Goal: Information Seeking & Learning: Learn about a topic

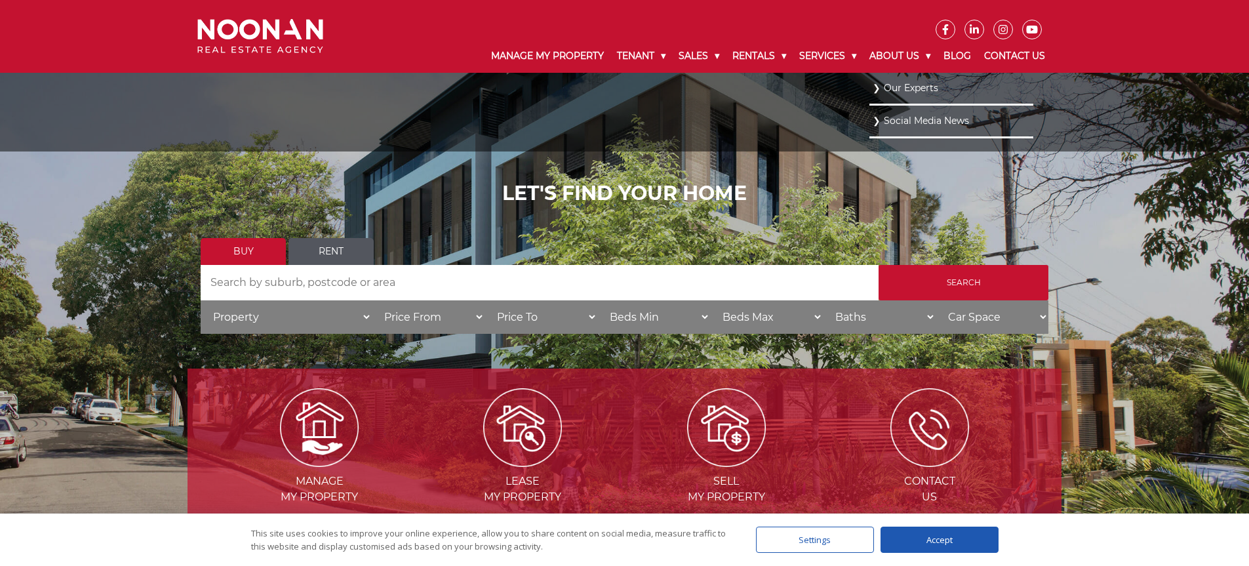
click at [910, 83] on link "Our Experts" at bounding box center [951, 88] width 157 height 18
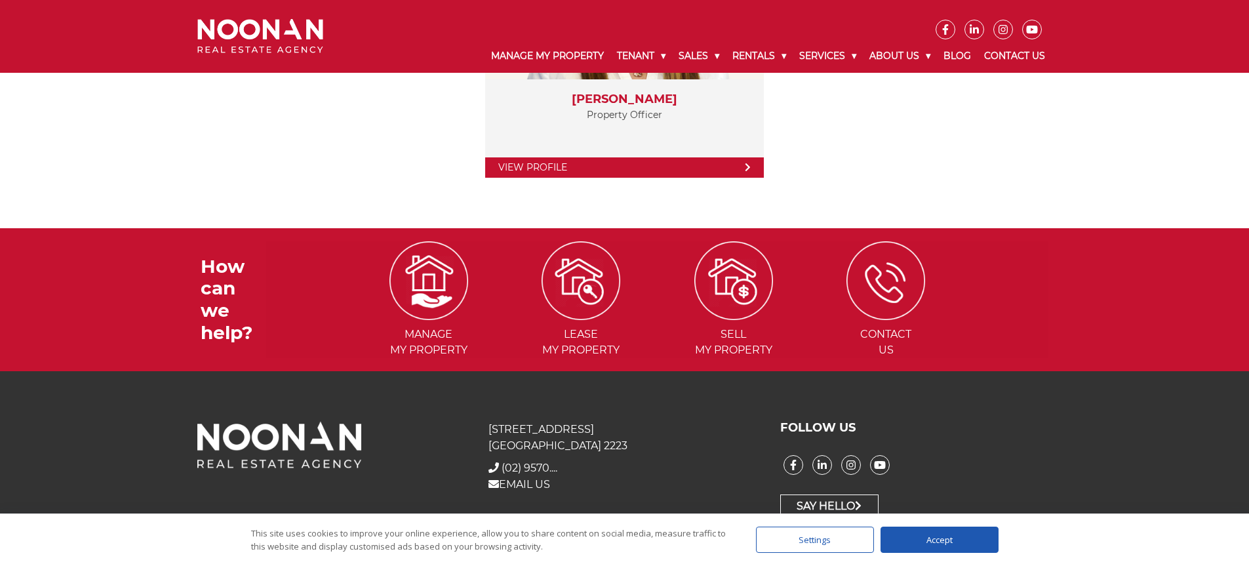
scroll to position [2802, 0]
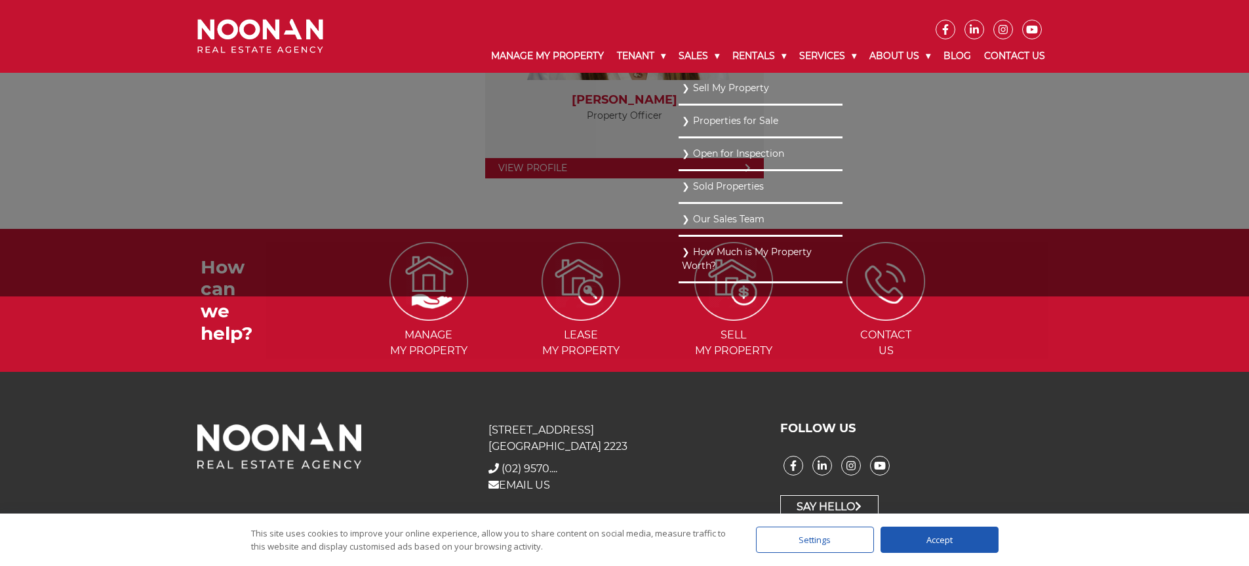
click at [702, 81] on link "Sell My Property" at bounding box center [760, 88] width 157 height 18
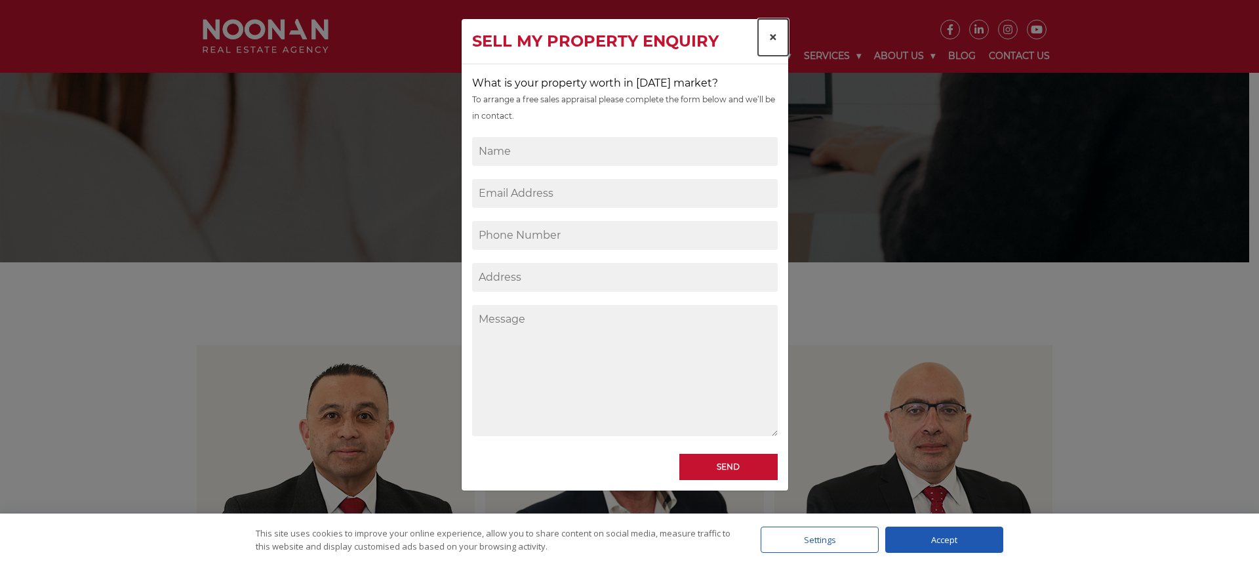
click at [777, 33] on span "×" at bounding box center [773, 37] width 9 height 19
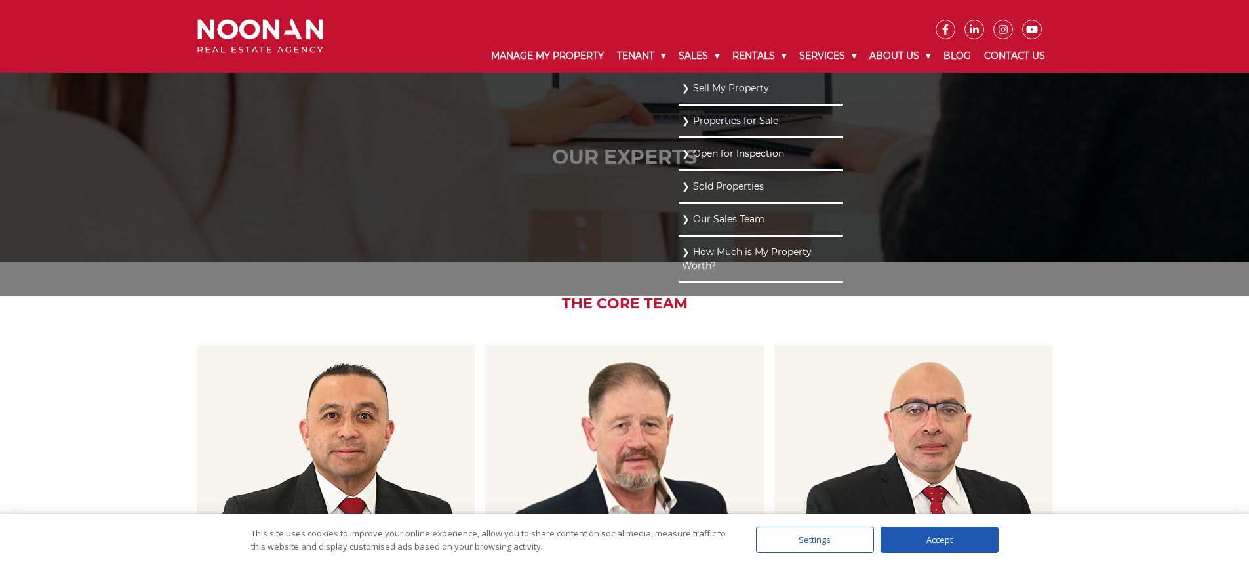
click at [704, 121] on link "Properties for Sale" at bounding box center [760, 121] width 157 height 18
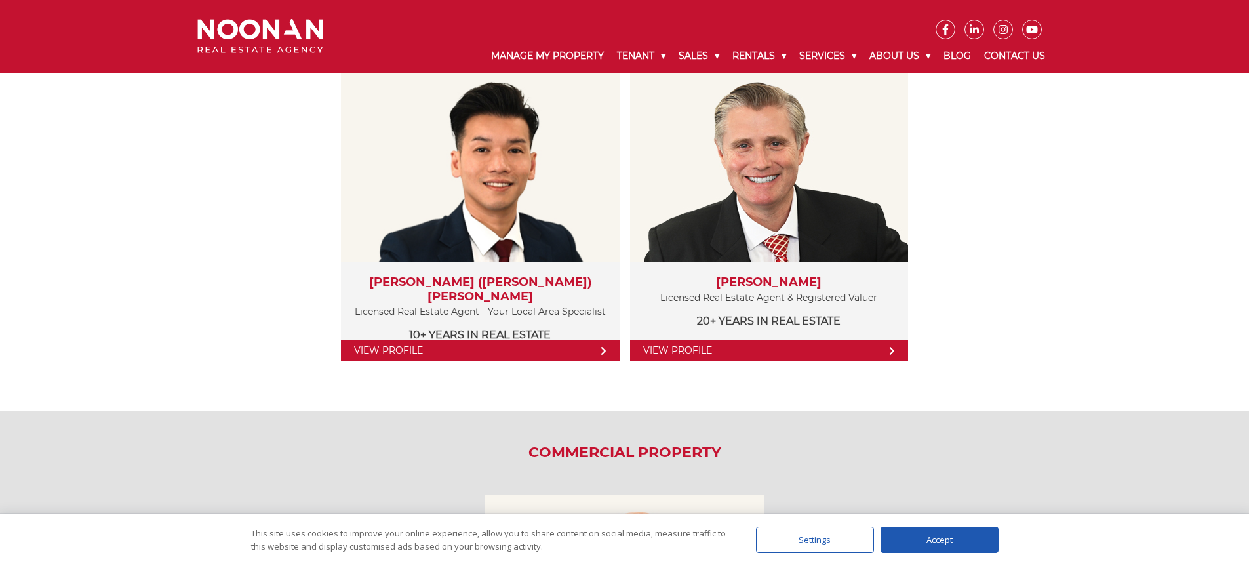
scroll to position [1431, 0]
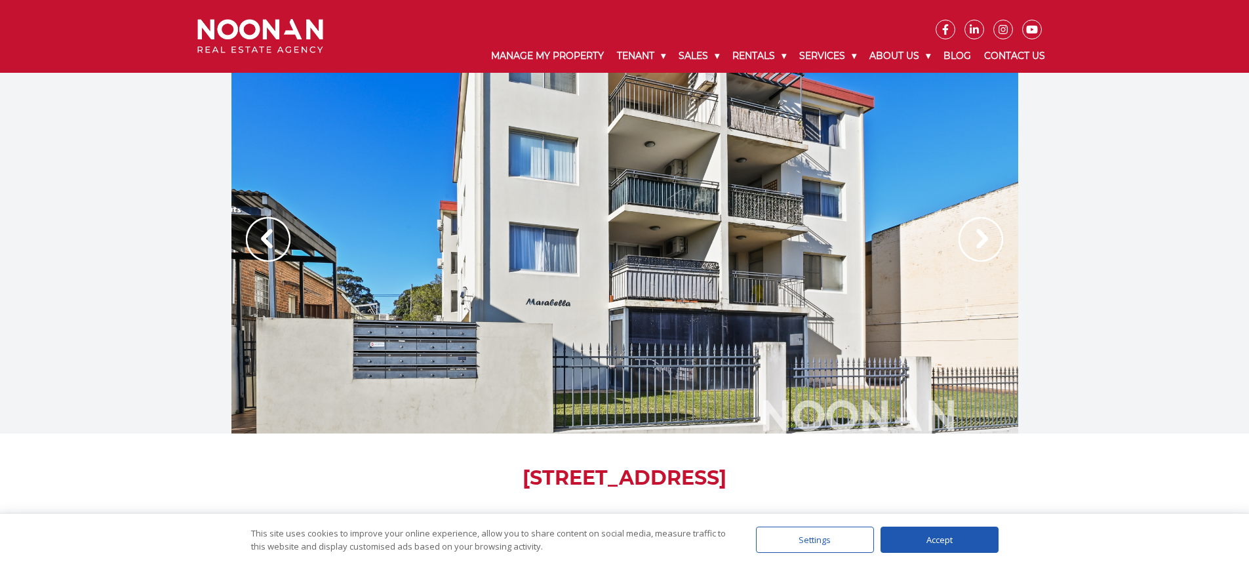
click at [975, 239] on img at bounding box center [981, 239] width 45 height 45
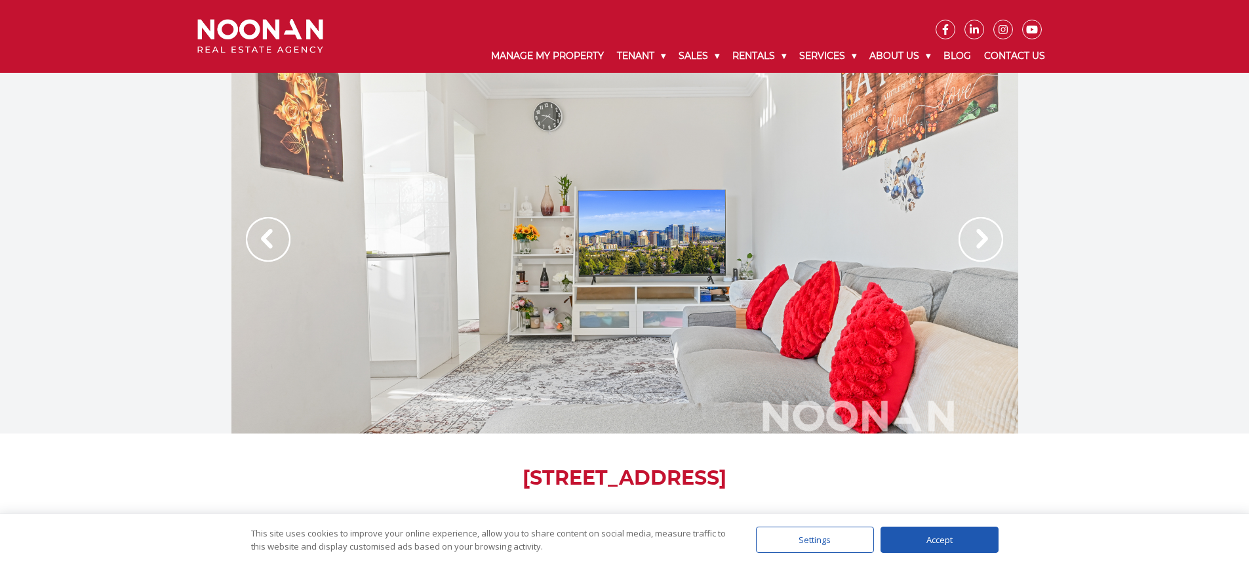
click at [977, 239] on img at bounding box center [981, 239] width 45 height 45
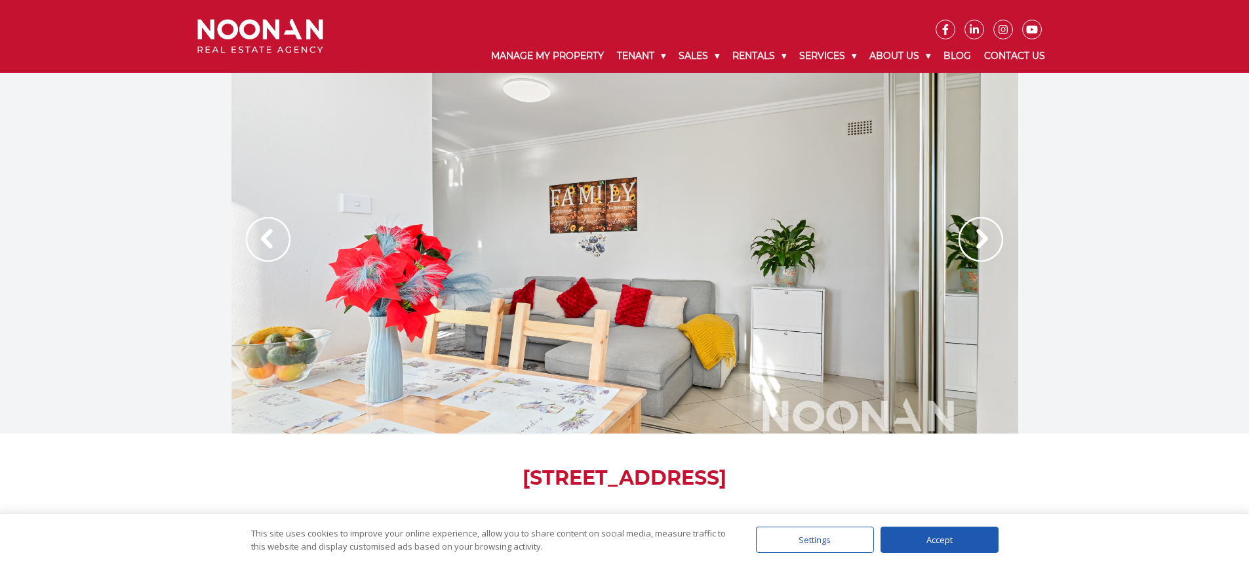
click at [977, 239] on img at bounding box center [981, 239] width 45 height 45
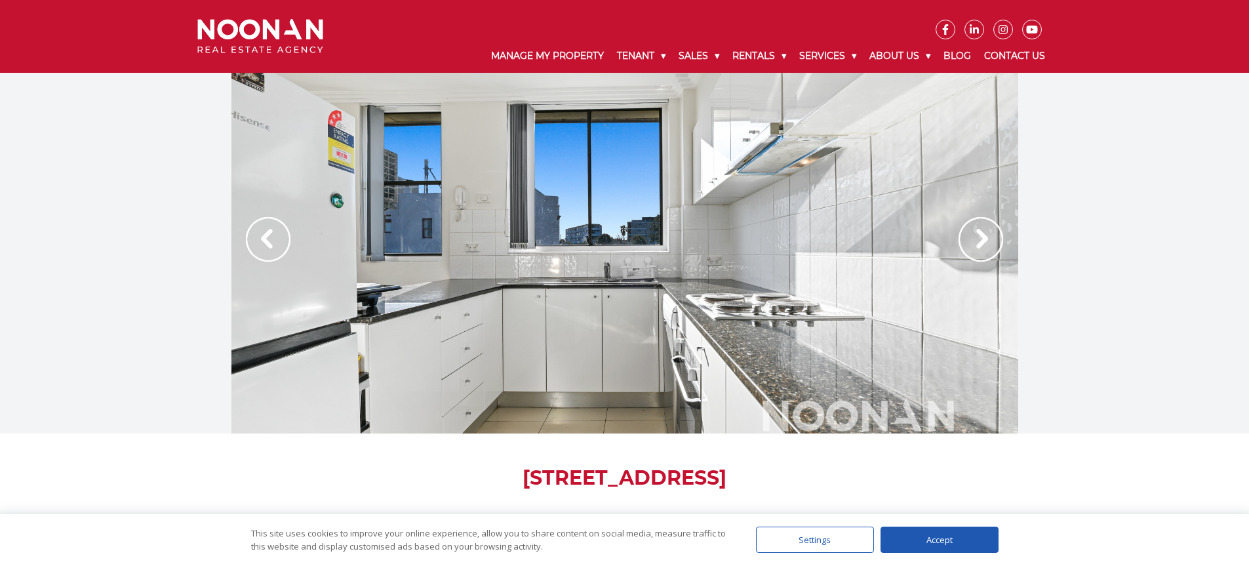
click at [977, 239] on img at bounding box center [981, 239] width 45 height 45
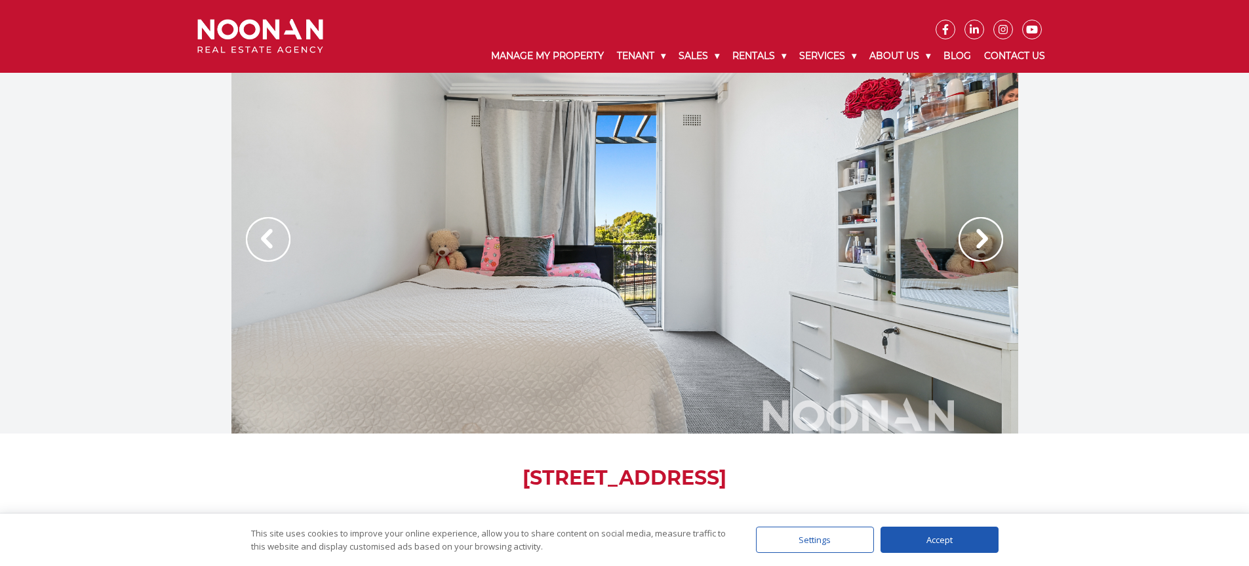
click at [977, 239] on img at bounding box center [981, 239] width 45 height 45
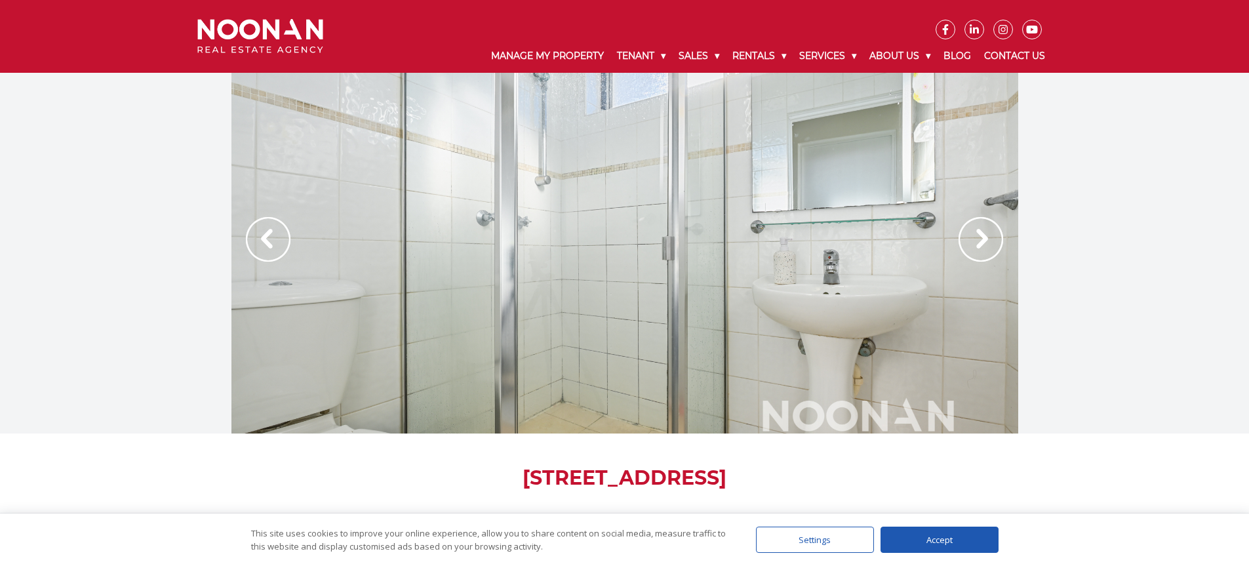
click at [977, 239] on img at bounding box center [981, 239] width 45 height 45
